Goal: Transaction & Acquisition: Subscribe to service/newsletter

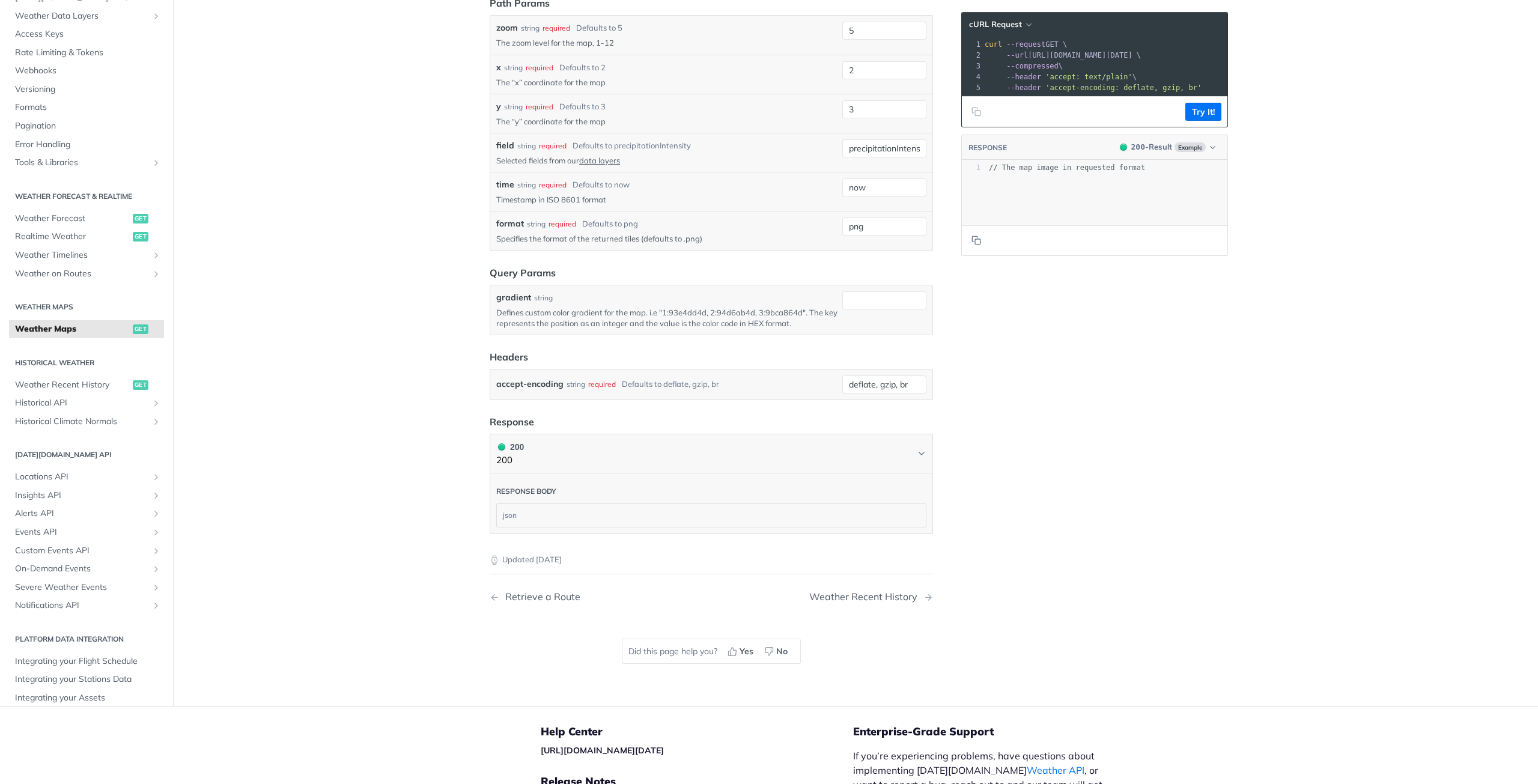
scroll to position [1448, 0]
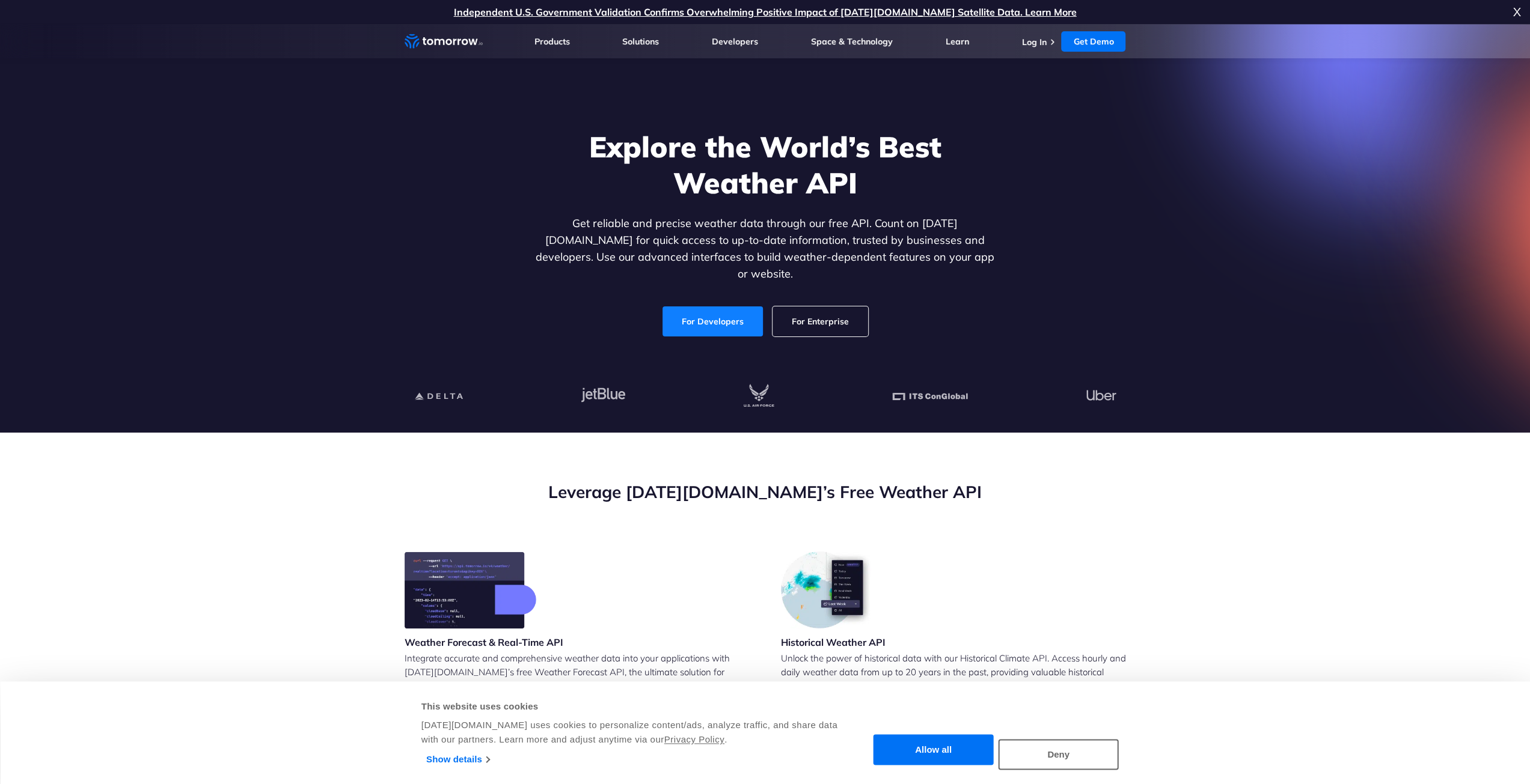
click at [740, 306] on link "For Developers" at bounding box center [713, 321] width 101 height 30
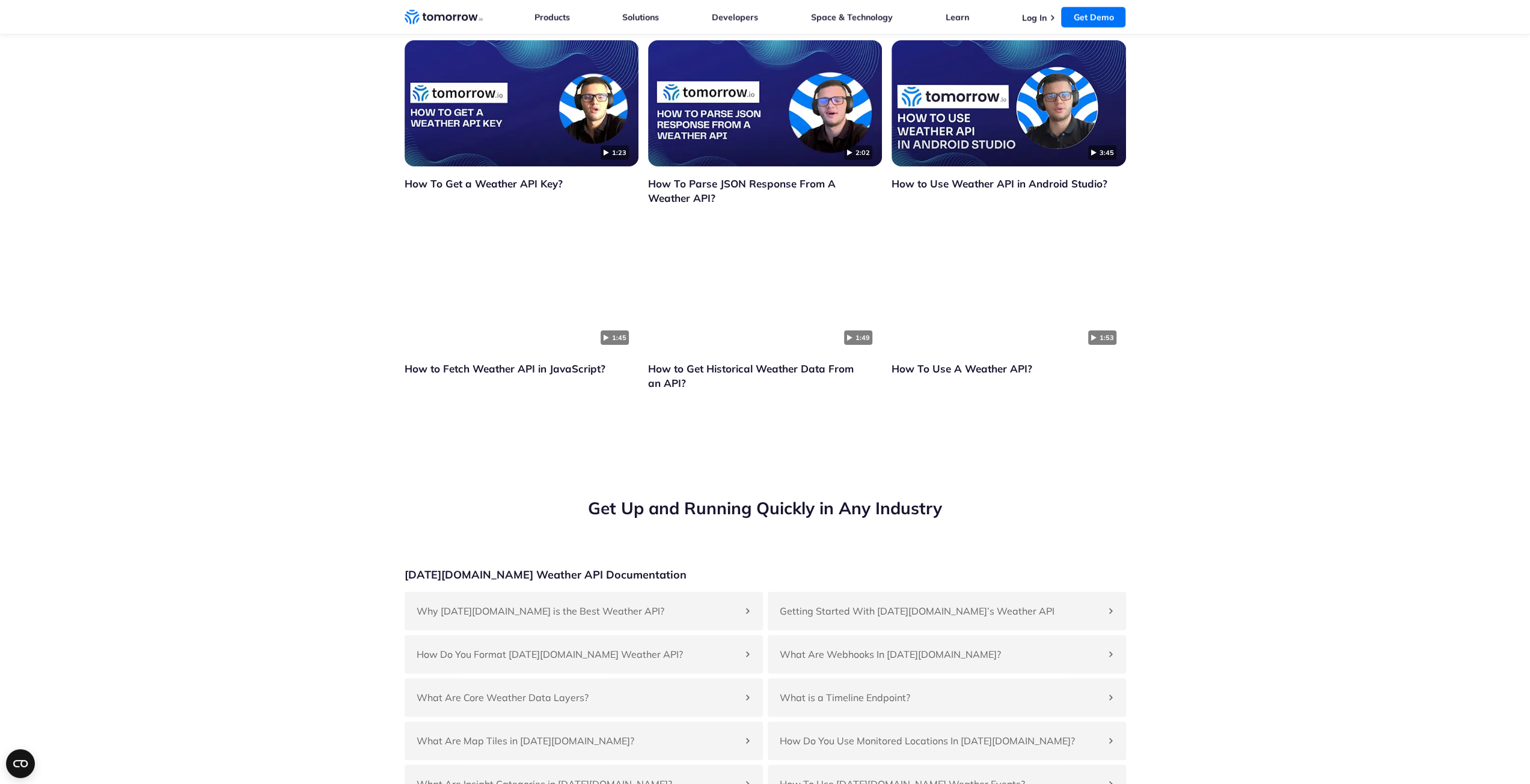
scroll to position [2763, 0]
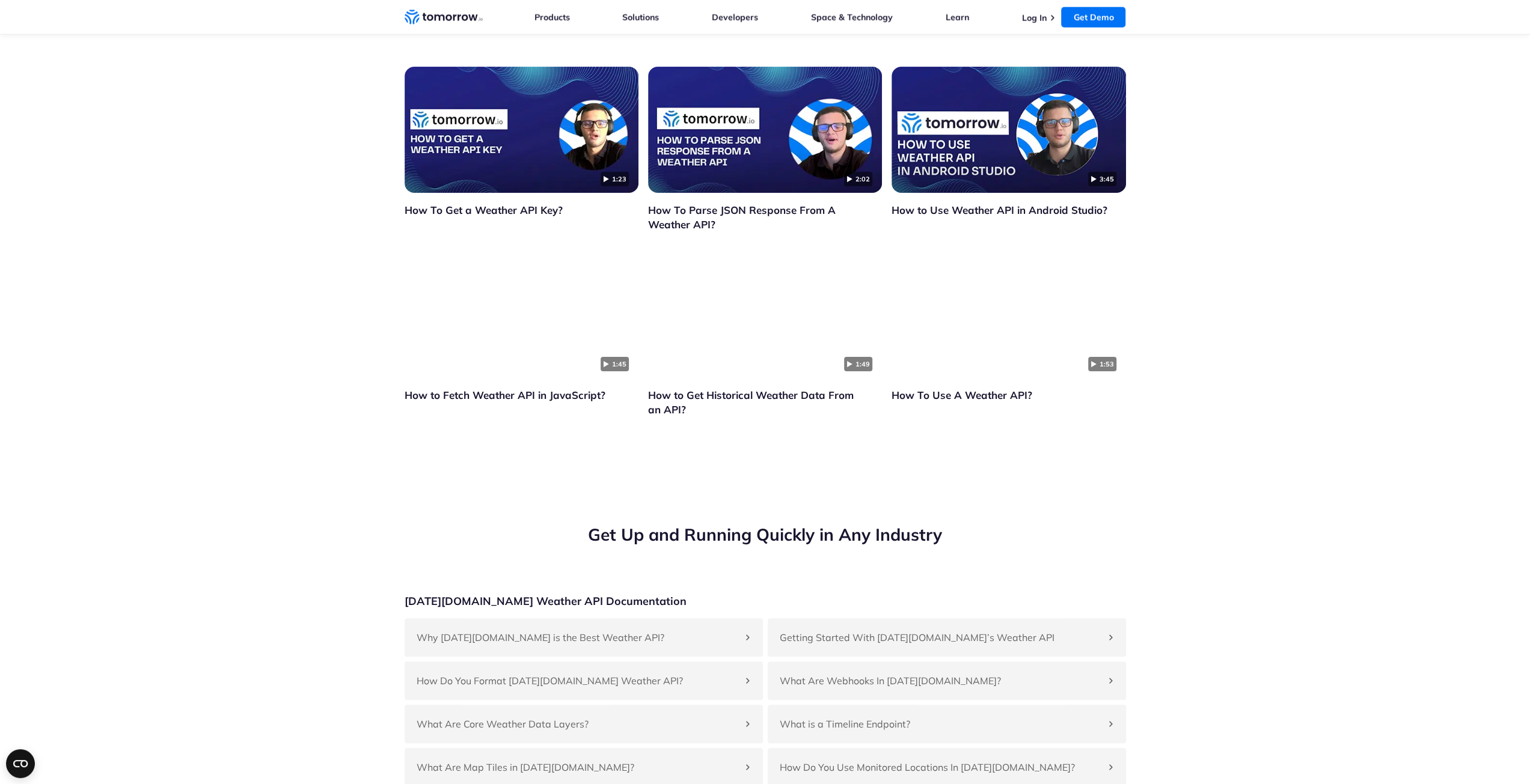
drag, startPoint x: 626, startPoint y: 391, endPoint x: 522, endPoint y: 450, distance: 119.6
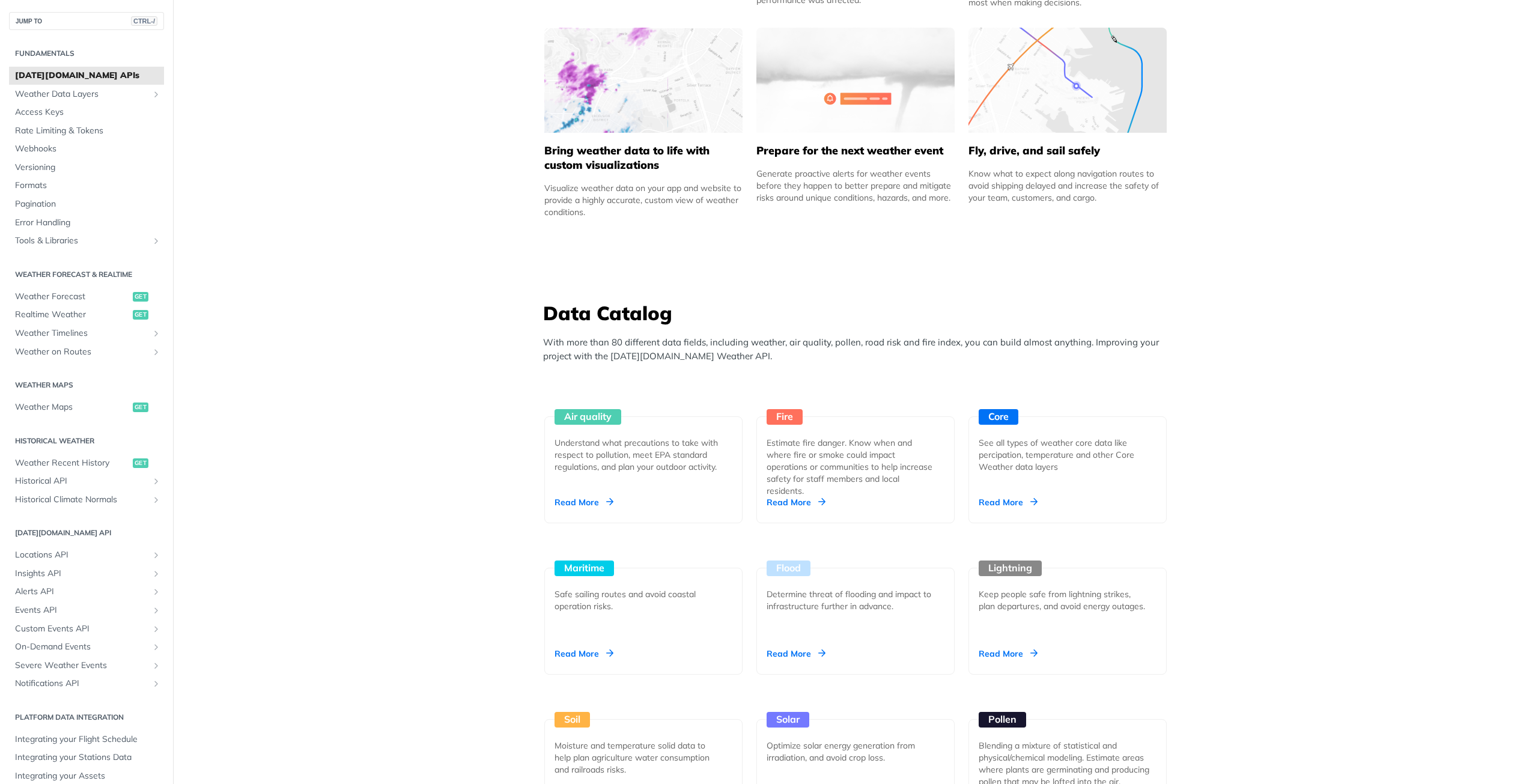
scroll to position [901, 0]
